Goal: Navigation & Orientation: Find specific page/section

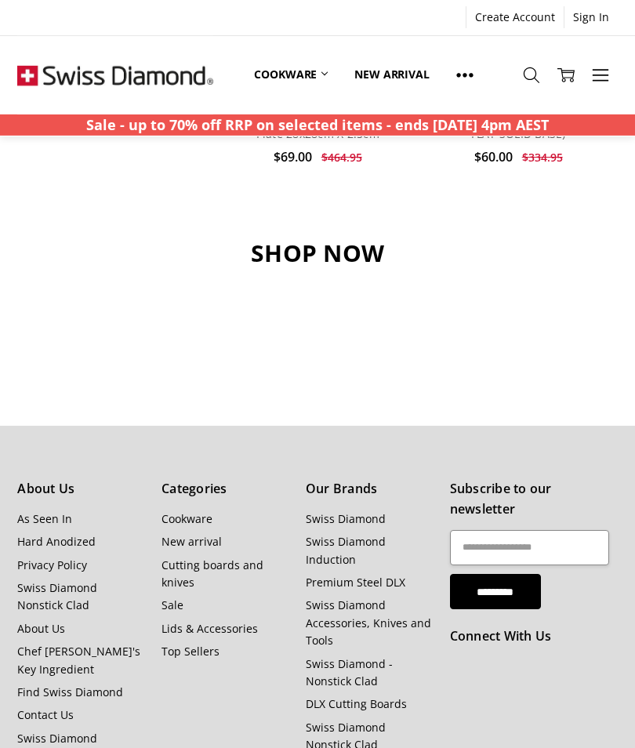
scroll to position [1393, 0]
click at [89, 730] on link "Swiss Diamond Australia FAQ" at bounding box center [57, 746] width 80 height 32
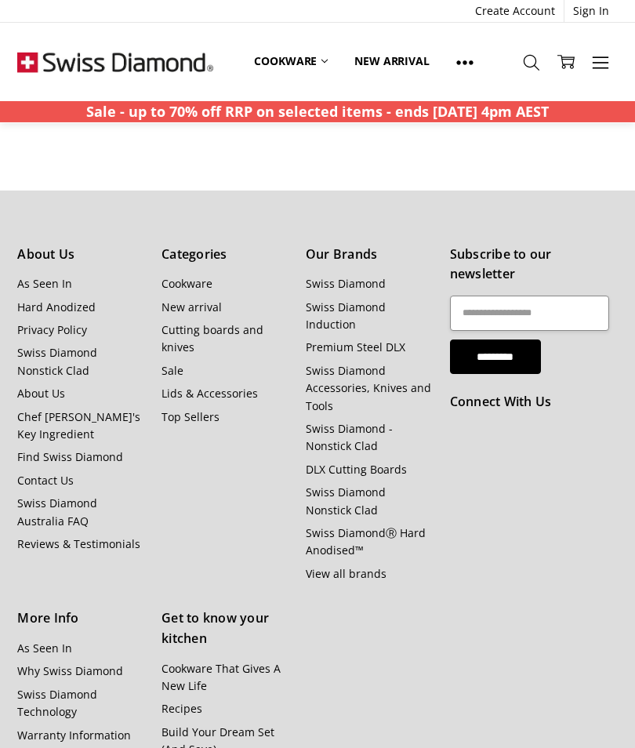
scroll to position [2539, 0]
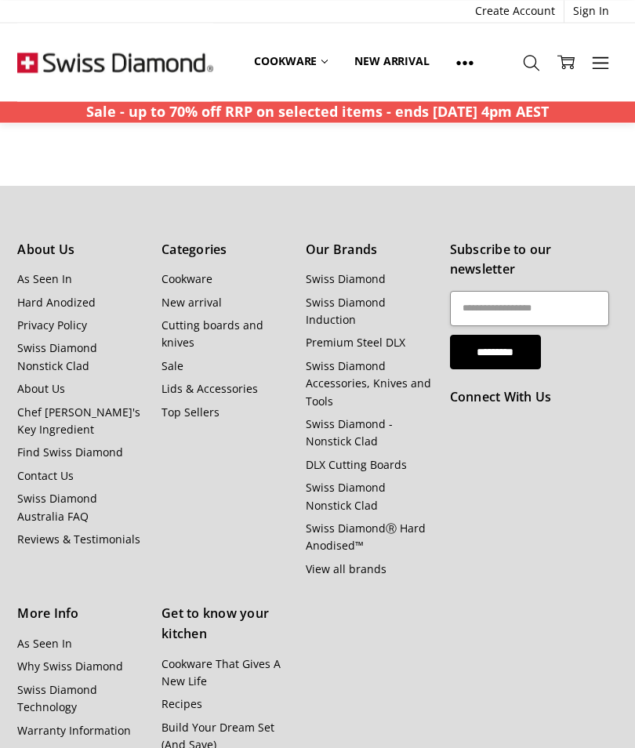
click at [50, 475] on link "Contact Us" at bounding box center [45, 475] width 56 height 15
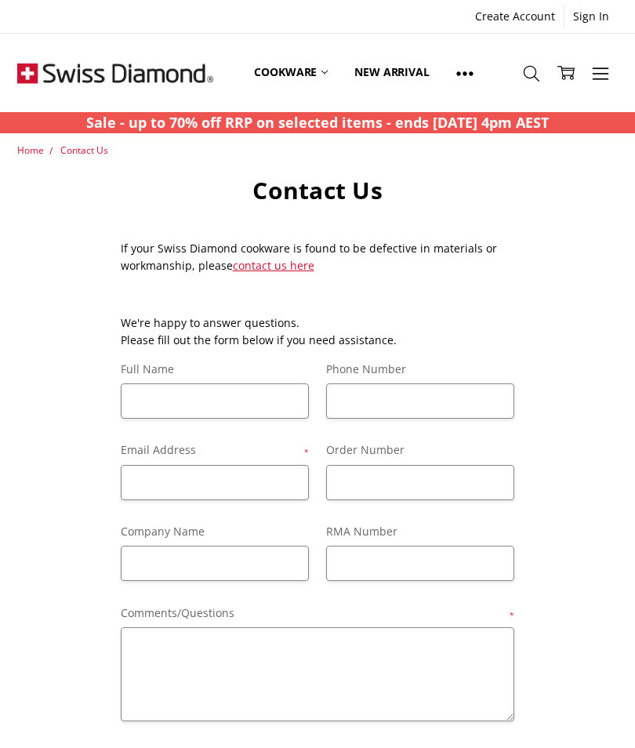
click at [34, 153] on span "Home" at bounding box center [30, 149] width 27 height 13
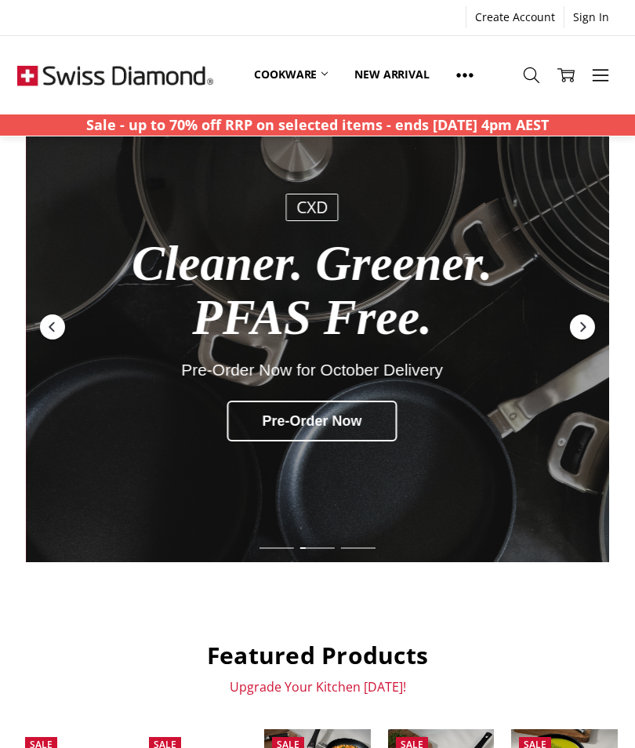
scroll to position [64, 0]
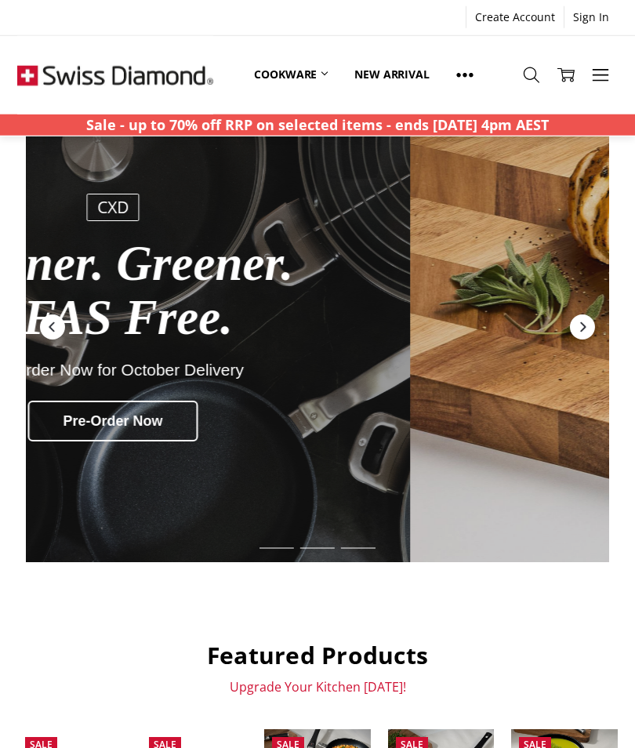
click at [143, 457] on div "Up to 70% off RRP on selected items. Ends [DATE] 4pm AEST. SHOP NOW CXD Cleaner…" at bounding box center [317, 327] width 583 height 470
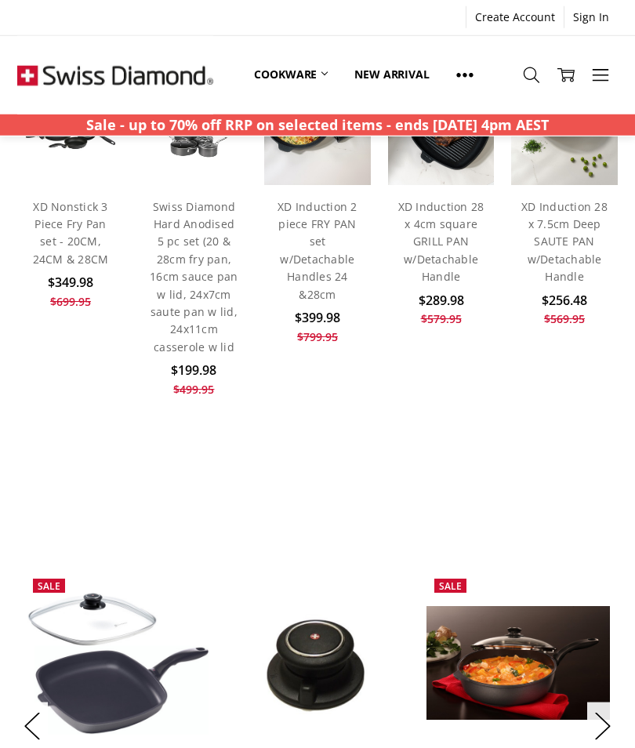
scroll to position [716, 0]
